Goal: Information Seeking & Learning: Learn about a topic

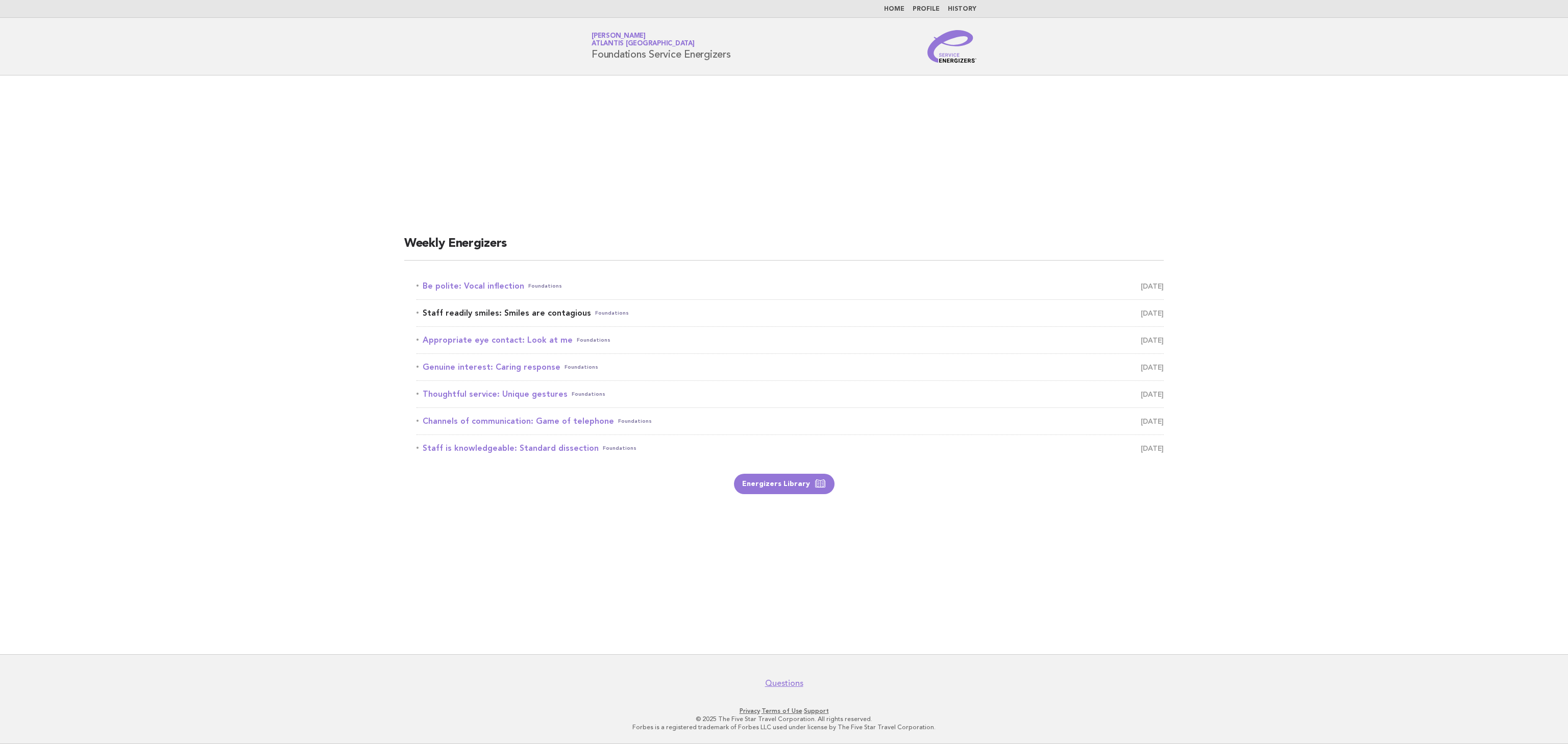
click at [448, 317] on link "Staff readily smiles: Smiles are contagious Foundations August 25" at bounding box center [790, 313] width 747 height 14
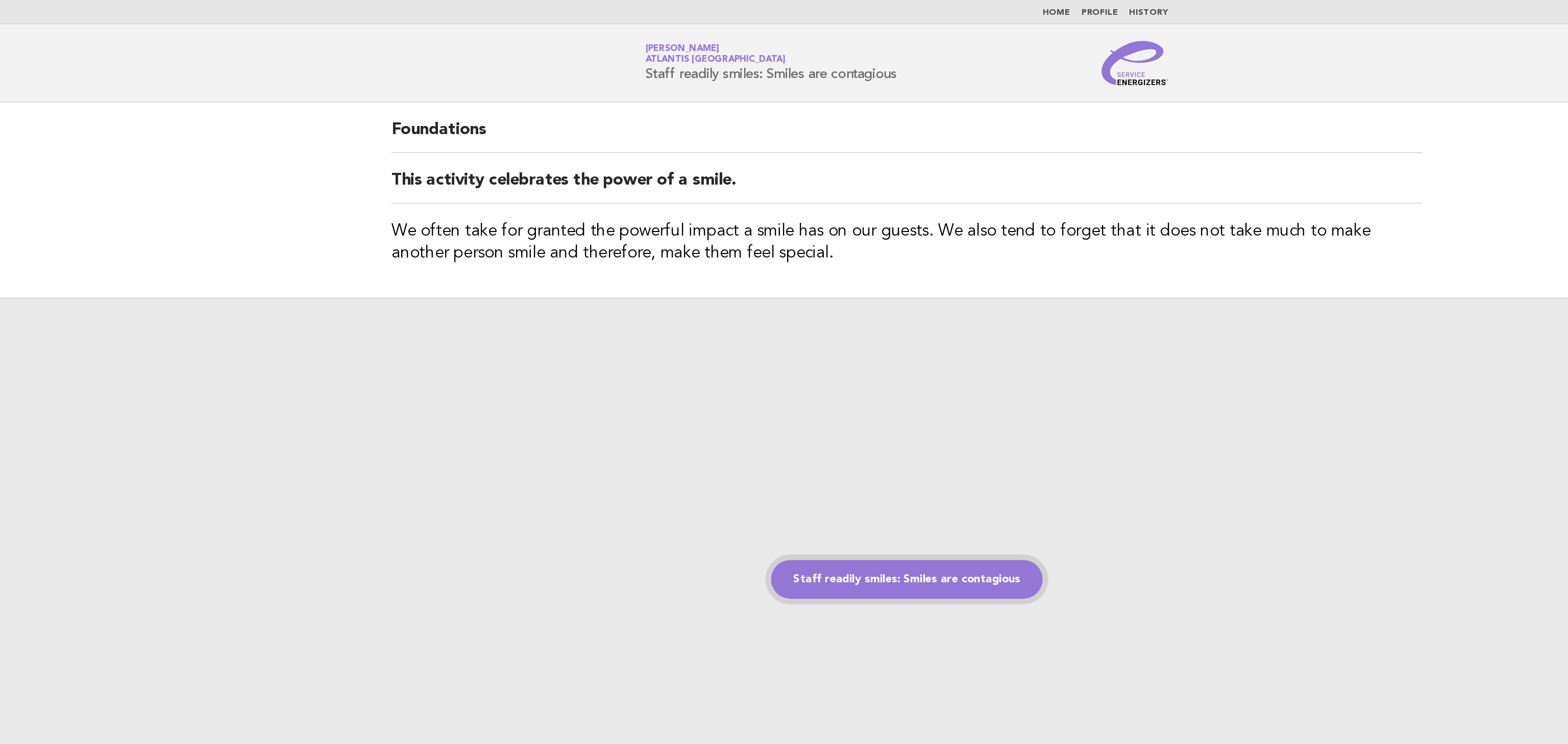
click at [788, 436] on link "Staff readily smiles: Smiles are contagious" at bounding box center [784, 426] width 200 height 29
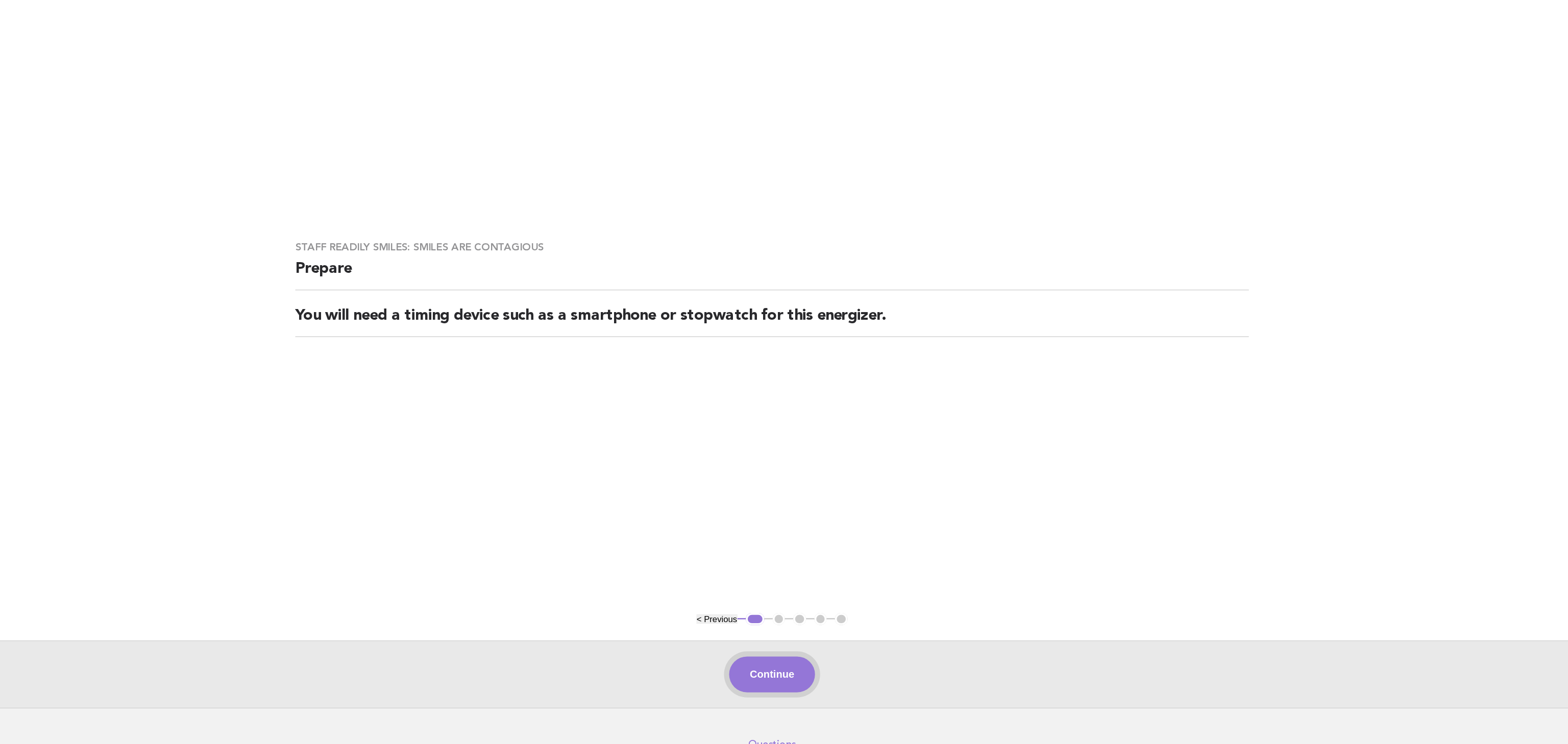
click at [772, 627] on button "Continue" at bounding box center [784, 628] width 68 height 29
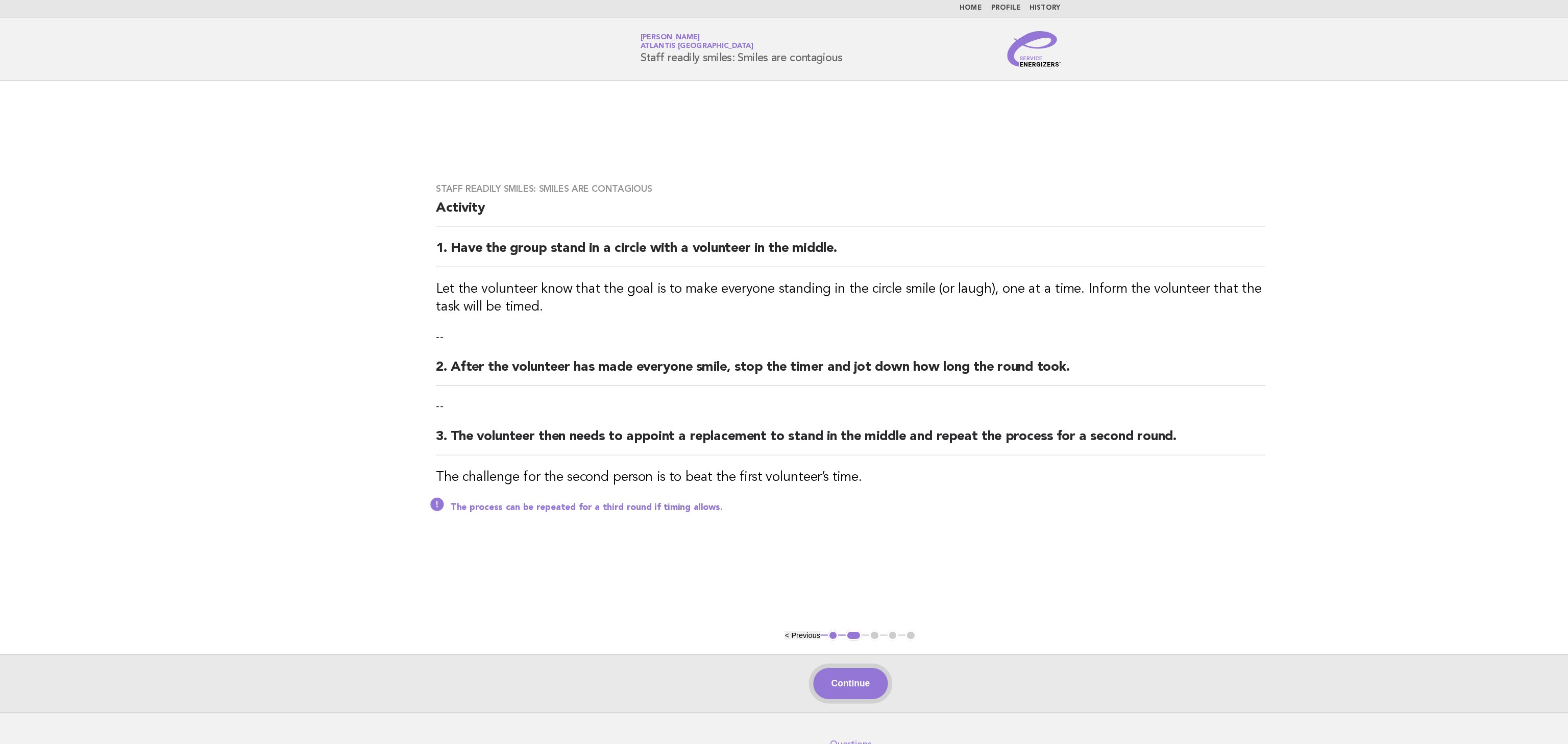
click at [795, 624] on button "Continue" at bounding box center [784, 628] width 68 height 29
